Goal: Find specific page/section: Find specific page/section

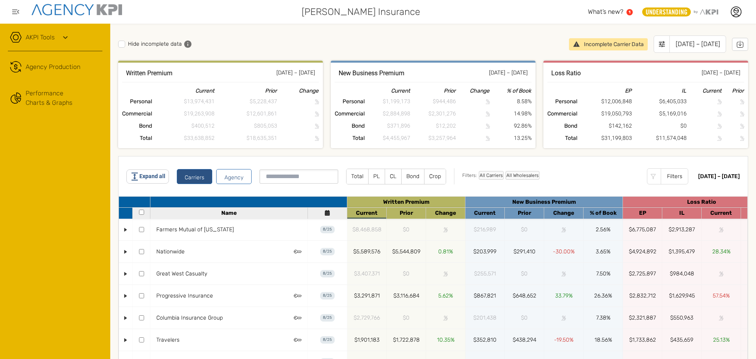
click at [66, 36] on icon at bounding box center [65, 37] width 9 height 9
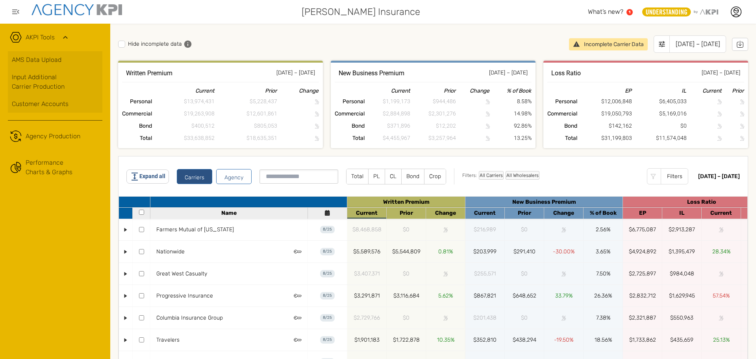
click at [66, 36] on icon at bounding box center [65, 37] width 9 height 9
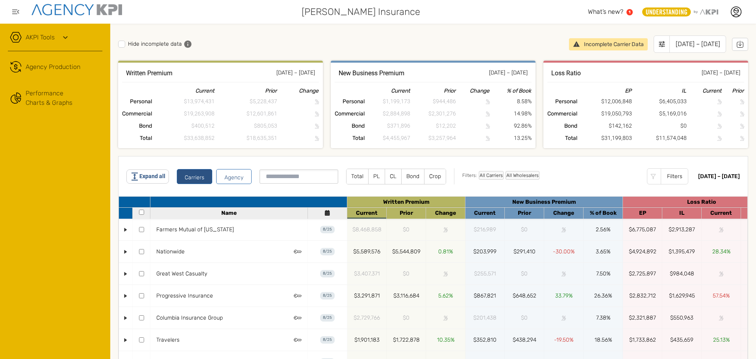
click at [368, 37] on div "Hide incomplete data Incomplete Carrier Data [DATE] – [DATE]" at bounding box center [433, 45] width 630 height 29
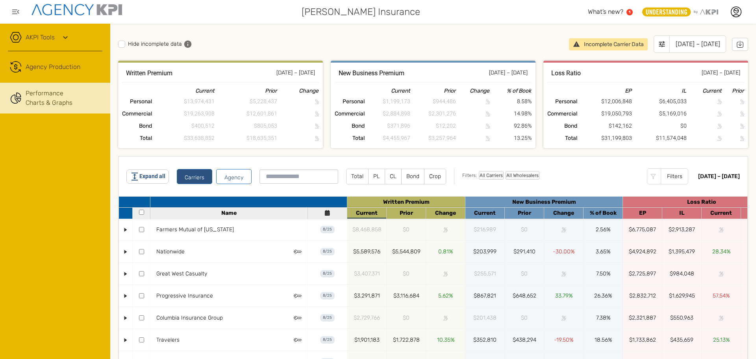
click at [55, 104] on link "Performance Charts & Graphs" at bounding box center [55, 98] width 110 height 31
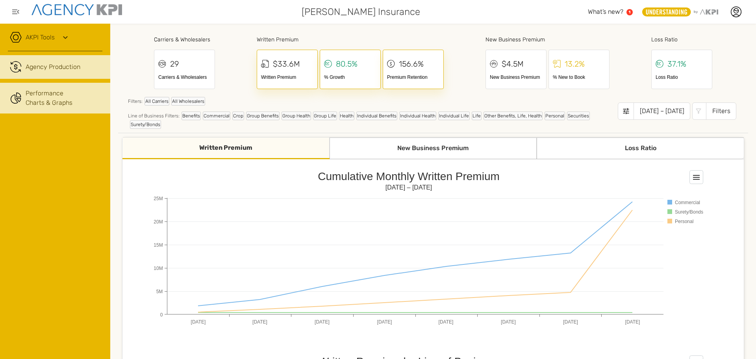
click at [48, 72] on link ".cls-1{fill:none;stroke:#221f20;stroke-linecap:round;stroke-linejoin:round;stro…" at bounding box center [55, 67] width 110 height 24
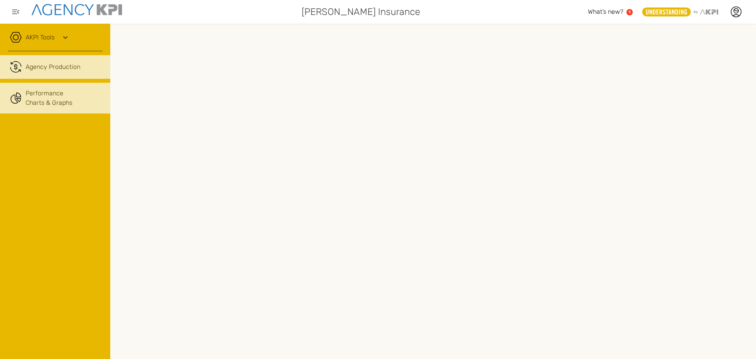
click at [37, 94] on link "Performance Charts & Graphs" at bounding box center [55, 98] width 110 height 31
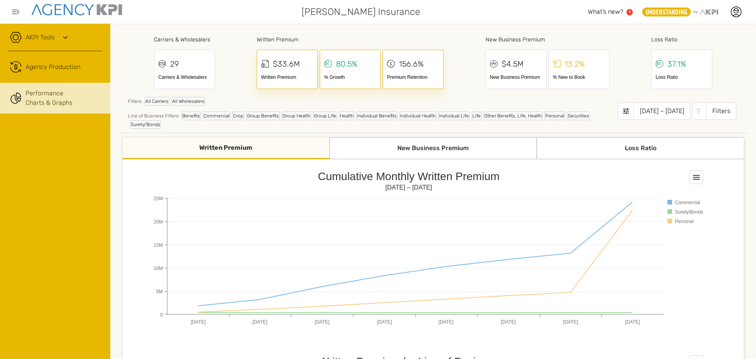
click at [67, 34] on icon at bounding box center [65, 37] width 9 height 9
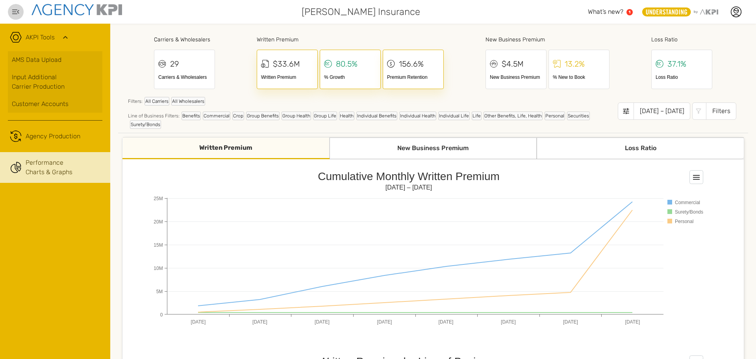
click at [18, 12] on icon "button" at bounding box center [15, 11] width 7 height 5
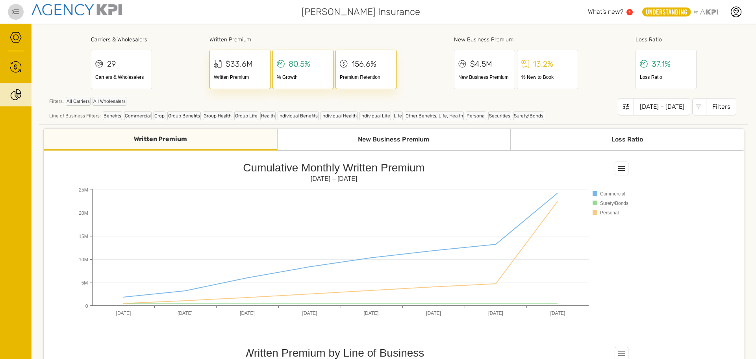
click at [18, 12] on icon "button" at bounding box center [15, 11] width 7 height 5
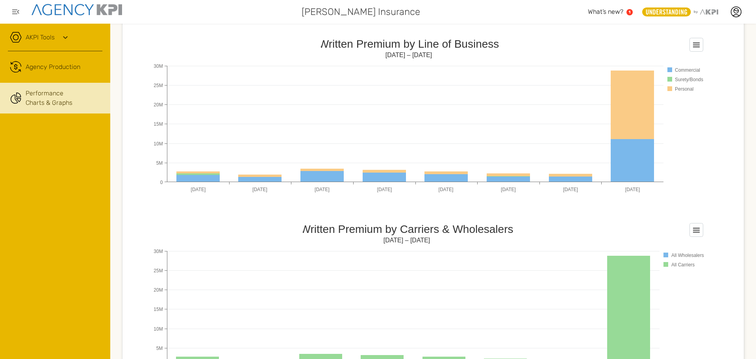
scroll to position [394, 0]
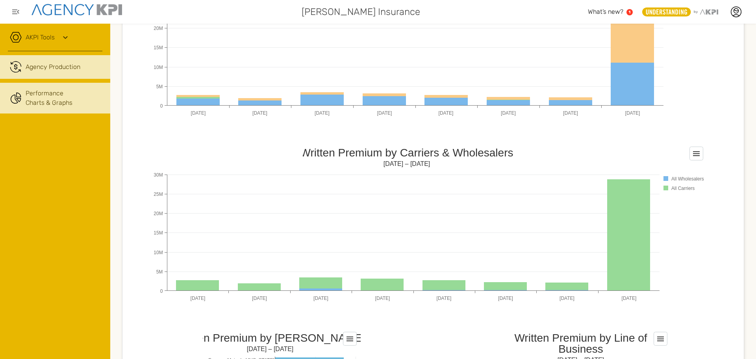
click at [15, 70] on icon ".cls-1{fill:none;stroke:#221f20;stroke-linecap:round;stroke-linejoin:round;stro…" at bounding box center [16, 67] width 12 height 12
